Goal: Find specific page/section: Find specific page/section

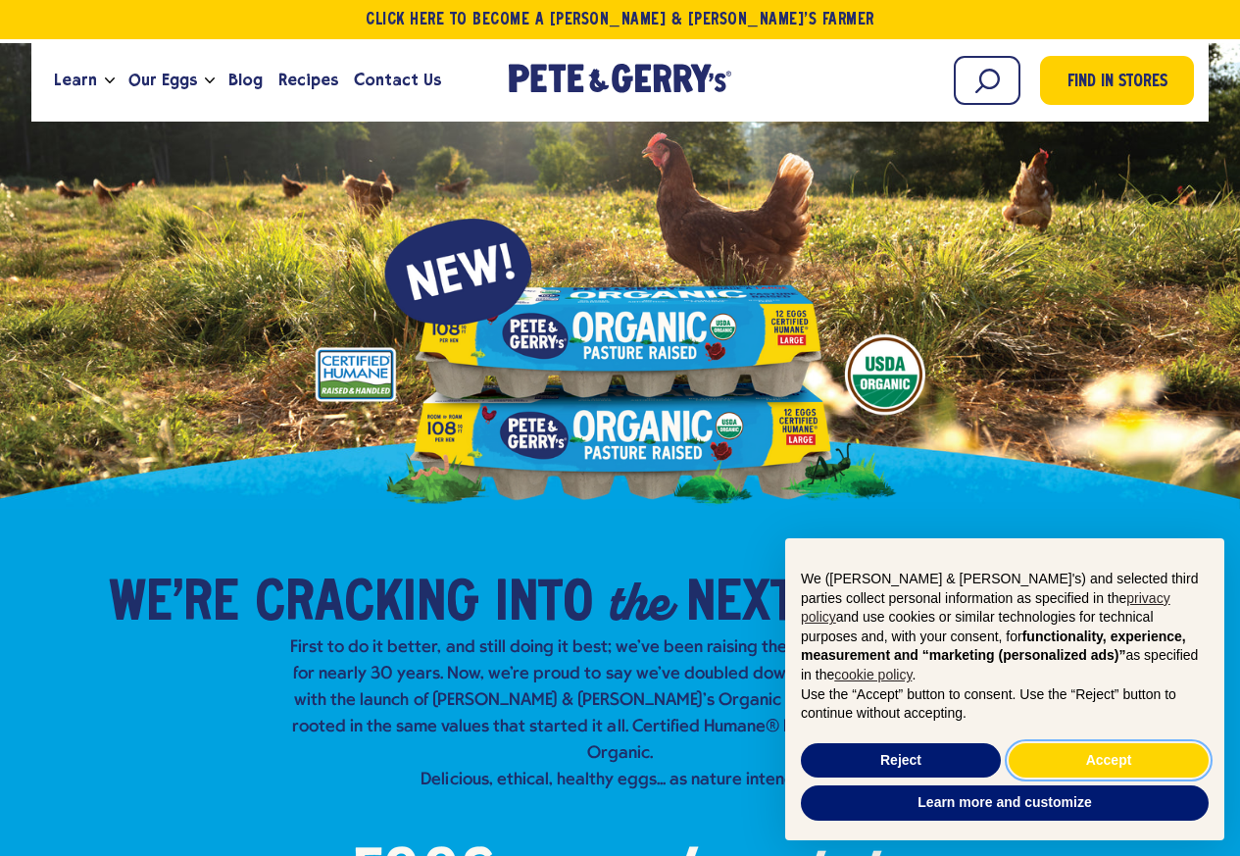
click at [1064, 764] on button "Accept" at bounding box center [1109, 760] width 200 height 35
click at [1103, 764] on button "Accept" at bounding box center [1109, 760] width 200 height 35
click at [1096, 764] on button "Accept" at bounding box center [1109, 760] width 200 height 35
